Goal: Transaction & Acquisition: Obtain resource

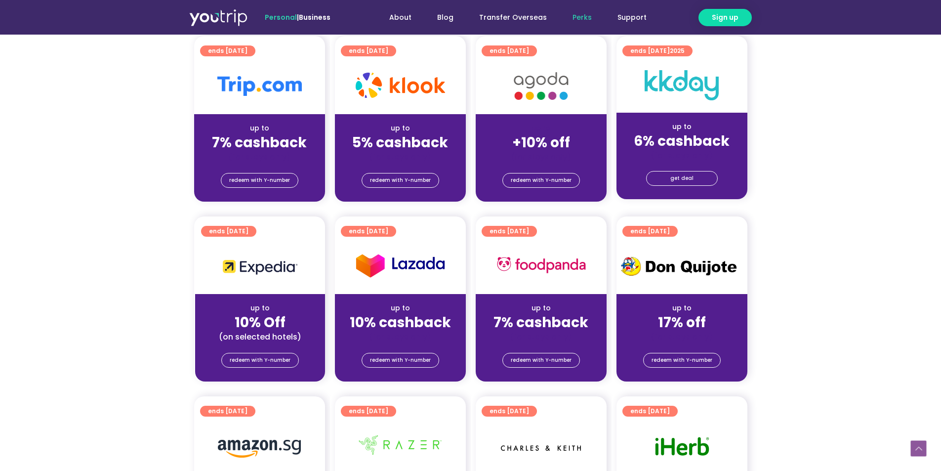
scroll to position [198, 0]
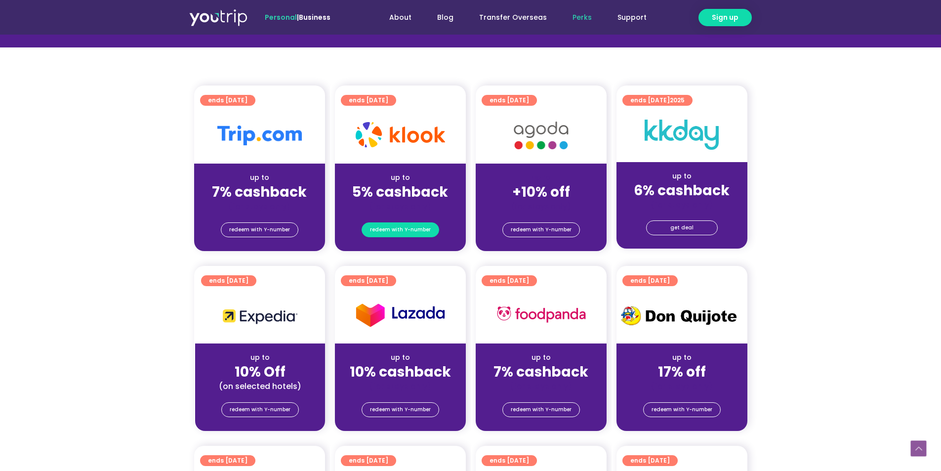
click at [391, 233] on span "redeem with Y-number" at bounding box center [400, 230] width 61 height 14
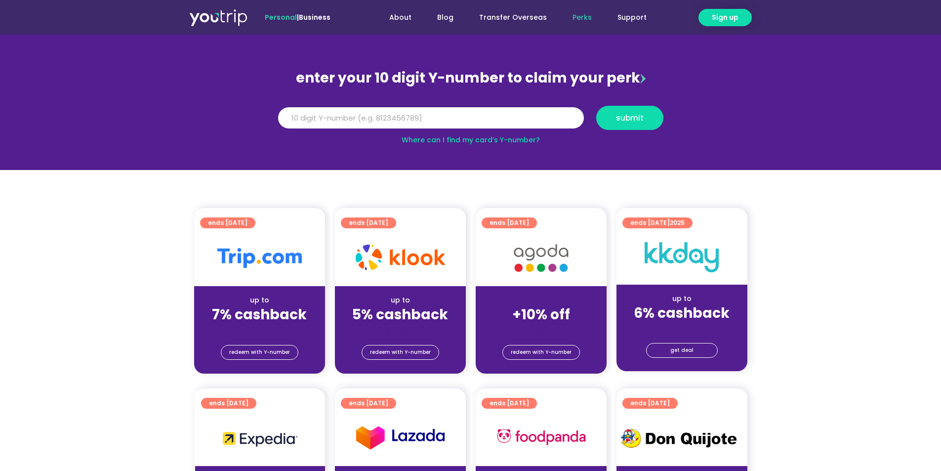
scroll to position [59, 0]
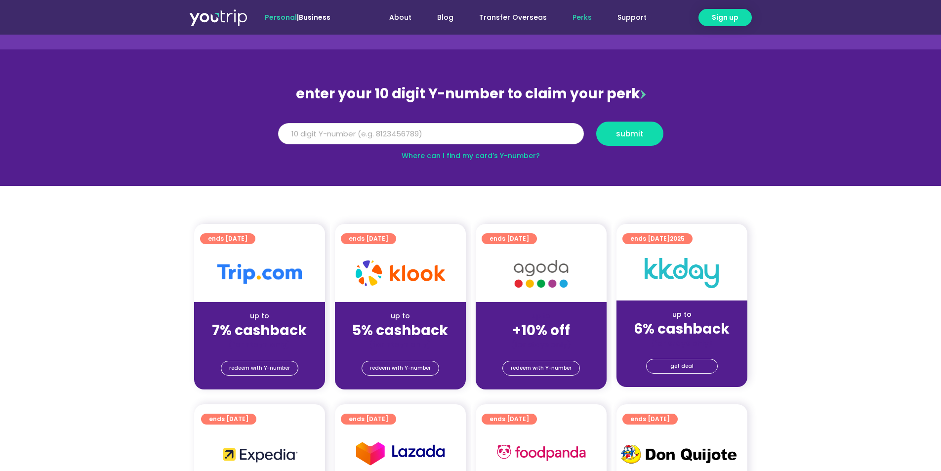
click at [323, 128] on input "Y Number" at bounding box center [431, 134] width 306 height 22
type input "8"
type input "8199835827"
click at [596, 121] on button "submit" at bounding box center [629, 133] width 67 height 24
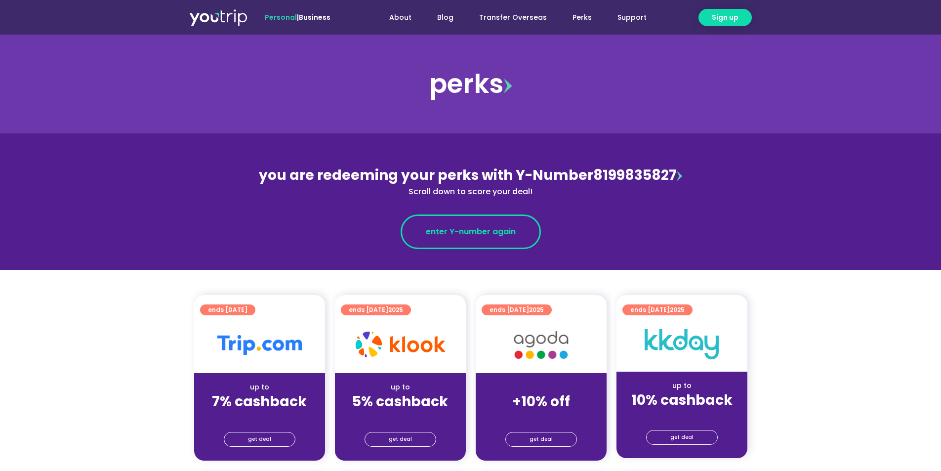
scroll to position [99, 0]
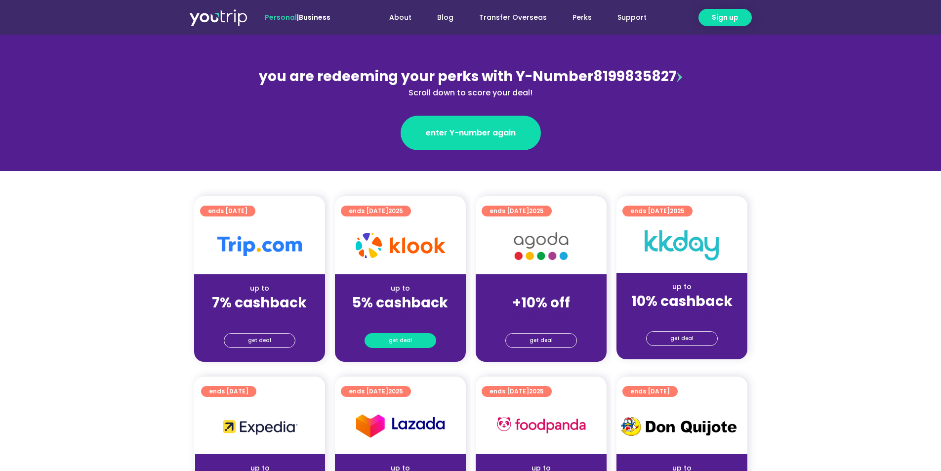
click at [407, 339] on span "get deal" at bounding box center [400, 340] width 23 height 14
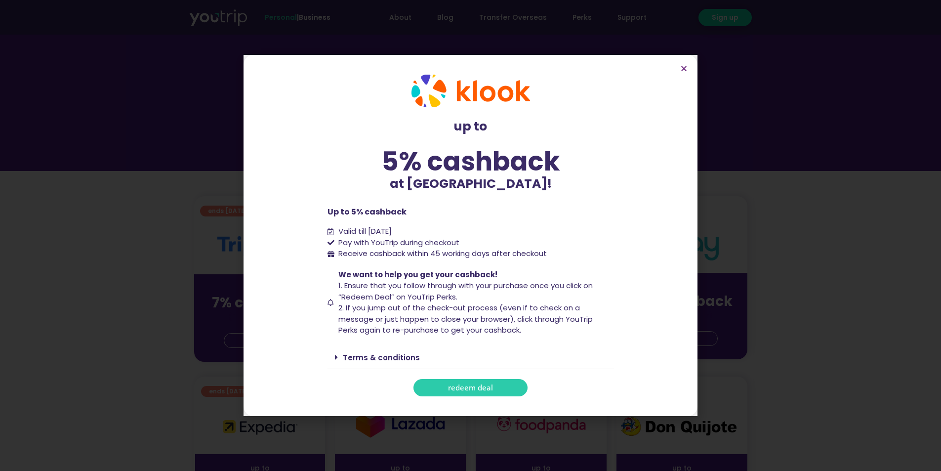
click at [457, 392] on link "redeem deal" at bounding box center [470, 387] width 114 height 17
